Goal: Task Accomplishment & Management: Use online tool/utility

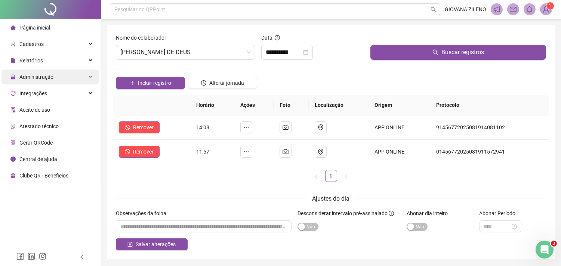
click at [58, 82] on div "Administração" at bounding box center [49, 76] width 97 height 15
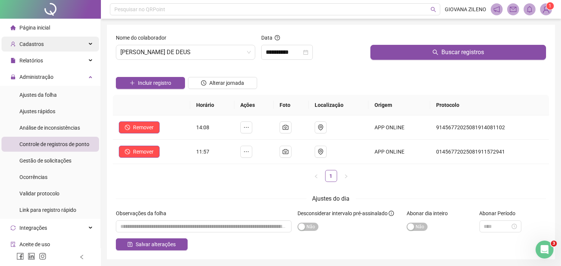
click at [56, 37] on div "Cadastros" at bounding box center [49, 44] width 97 height 15
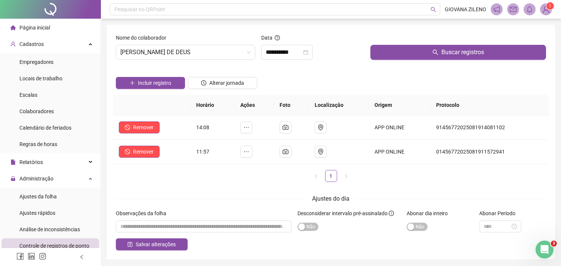
click at [56, 29] on li "Página inicial" at bounding box center [49, 27] width 97 height 15
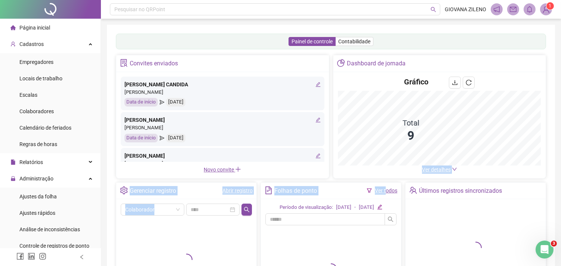
drag, startPoint x: 374, startPoint y: 165, endPoint x: 386, endPoint y: 191, distance: 28.4
click at [386, 191] on main "Convites enviados [PERSON_NAME] CANDIDA [PERSON_NAME] Data de início [DATE] [PE…" at bounding box center [331, 186] width 430 height 263
click at [388, 191] on link "Ver todos" at bounding box center [386, 191] width 22 height 6
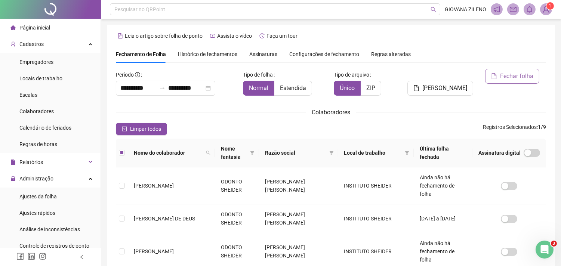
click at [507, 76] on span "Fechar folha" at bounding box center [516, 76] width 33 height 9
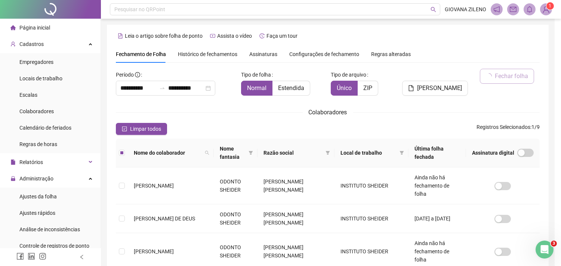
scroll to position [20, 0]
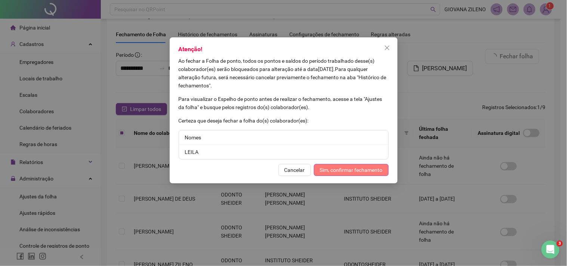
click at [354, 174] on span "Sim, confirmar fechamento" at bounding box center [351, 170] width 63 height 8
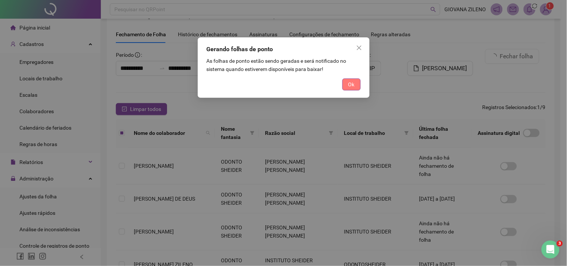
click at [357, 81] on button "Ok" at bounding box center [351, 84] width 18 height 12
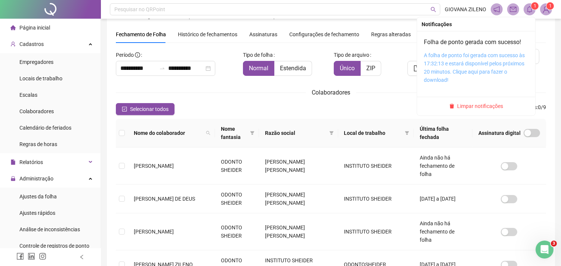
click at [464, 70] on link "A folha de ponto foi gerada com sucesso às 17:32:13 e estará disponível pelos p…" at bounding box center [474, 67] width 101 height 31
